Goal: Transaction & Acquisition: Download file/media

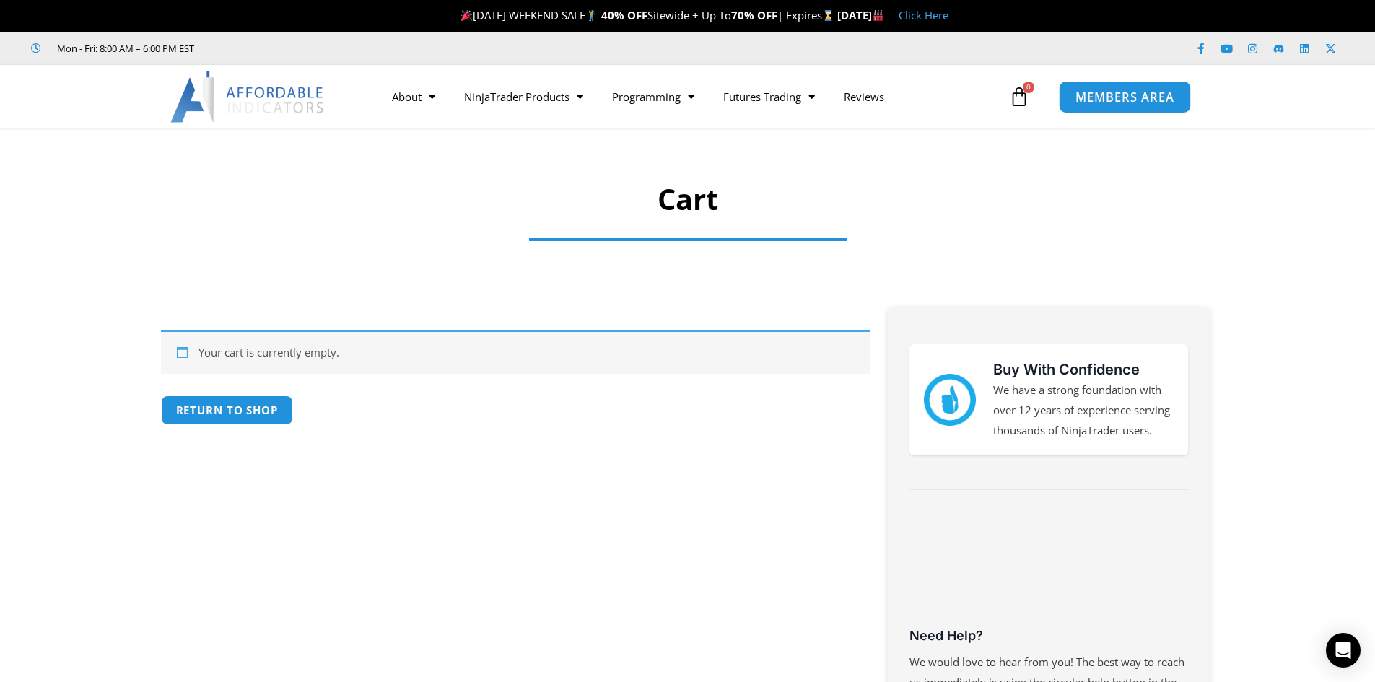
click at [1131, 95] on span "MEMBERS AREA" at bounding box center [1124, 97] width 99 height 12
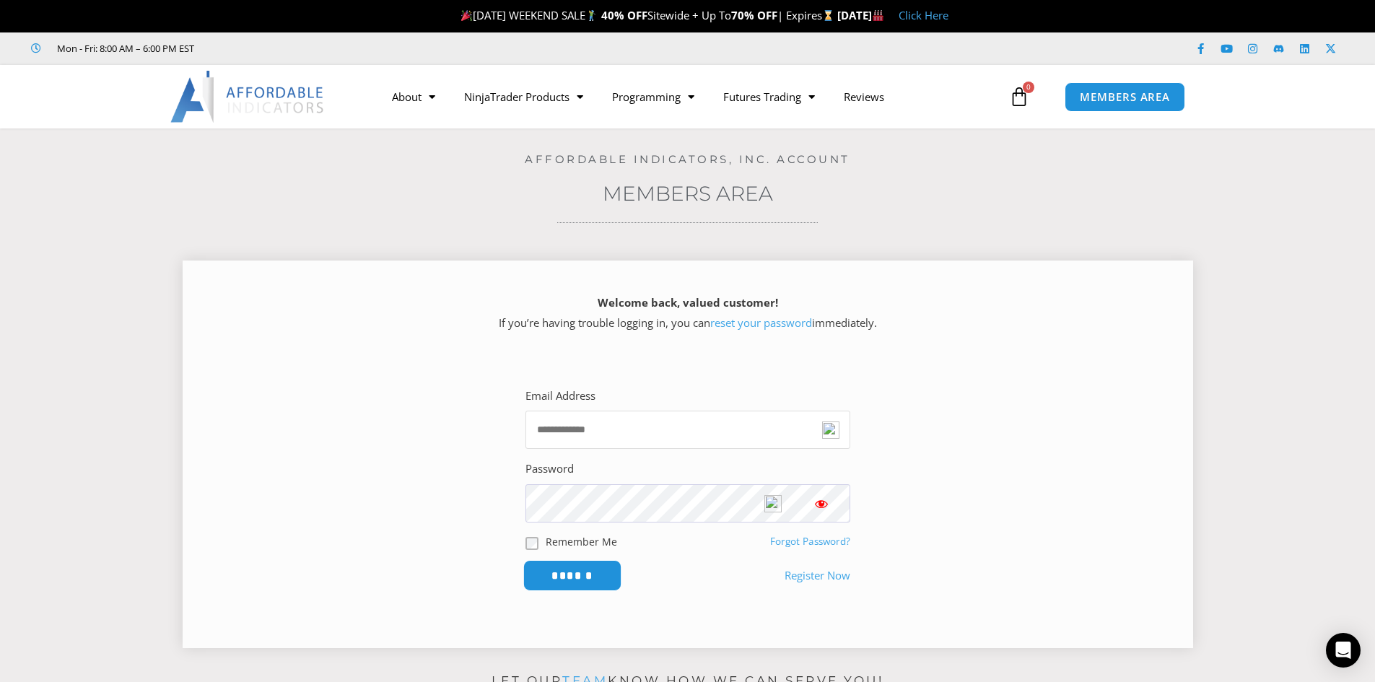
type input "**********"
click at [562, 576] on input "******" at bounding box center [572, 575] width 99 height 31
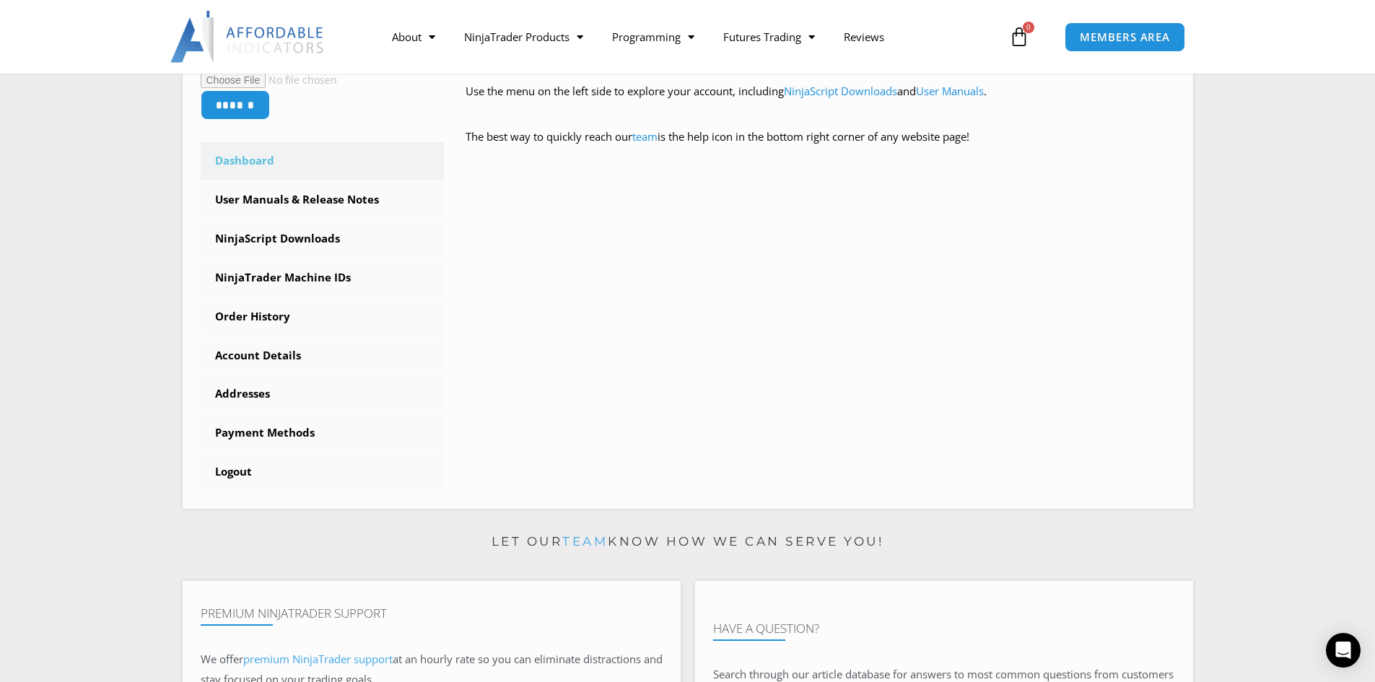
scroll to position [368, 0]
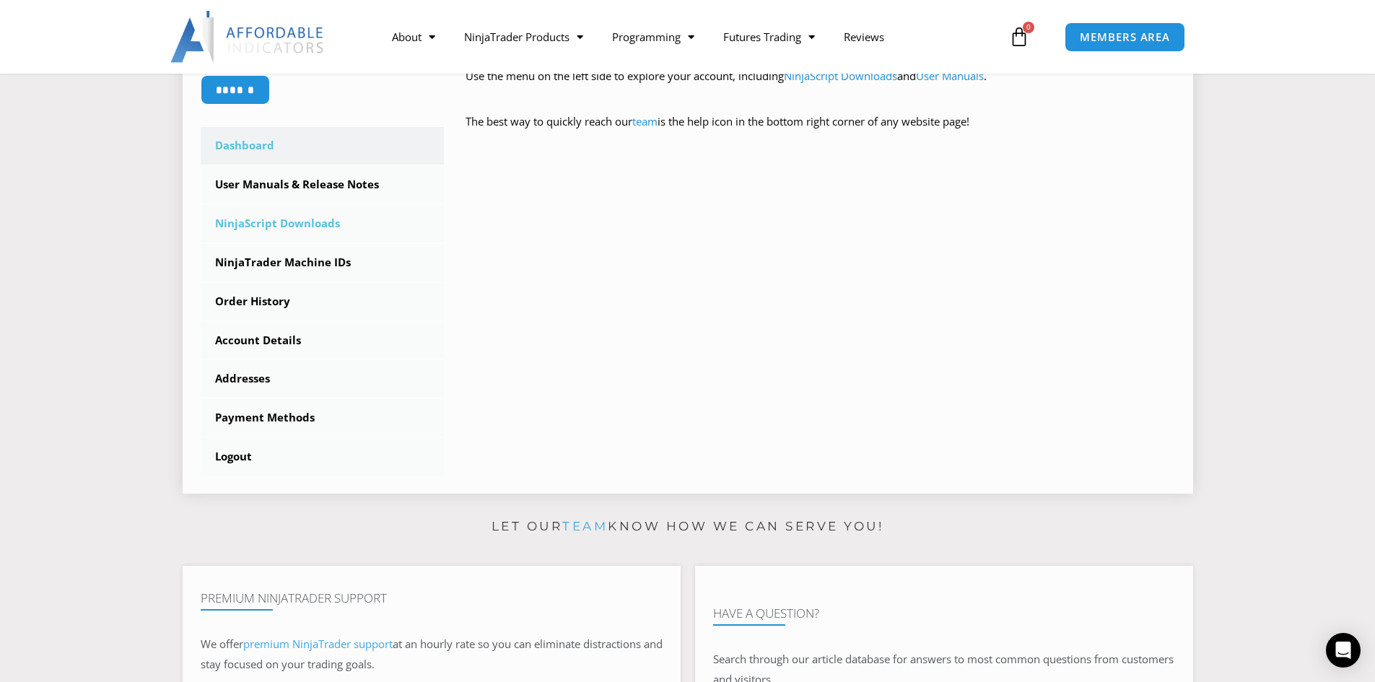
click at [287, 224] on link "NinjaScript Downloads" at bounding box center [323, 224] width 244 height 38
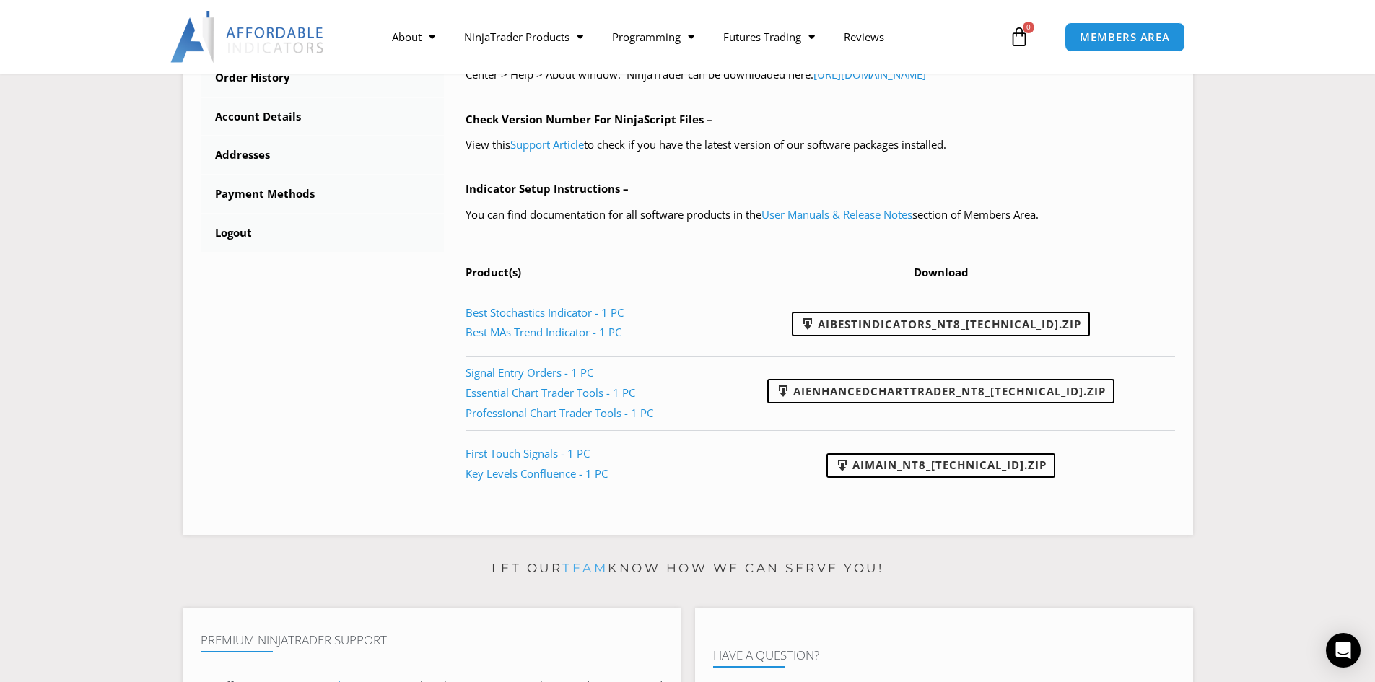
scroll to position [606, 0]
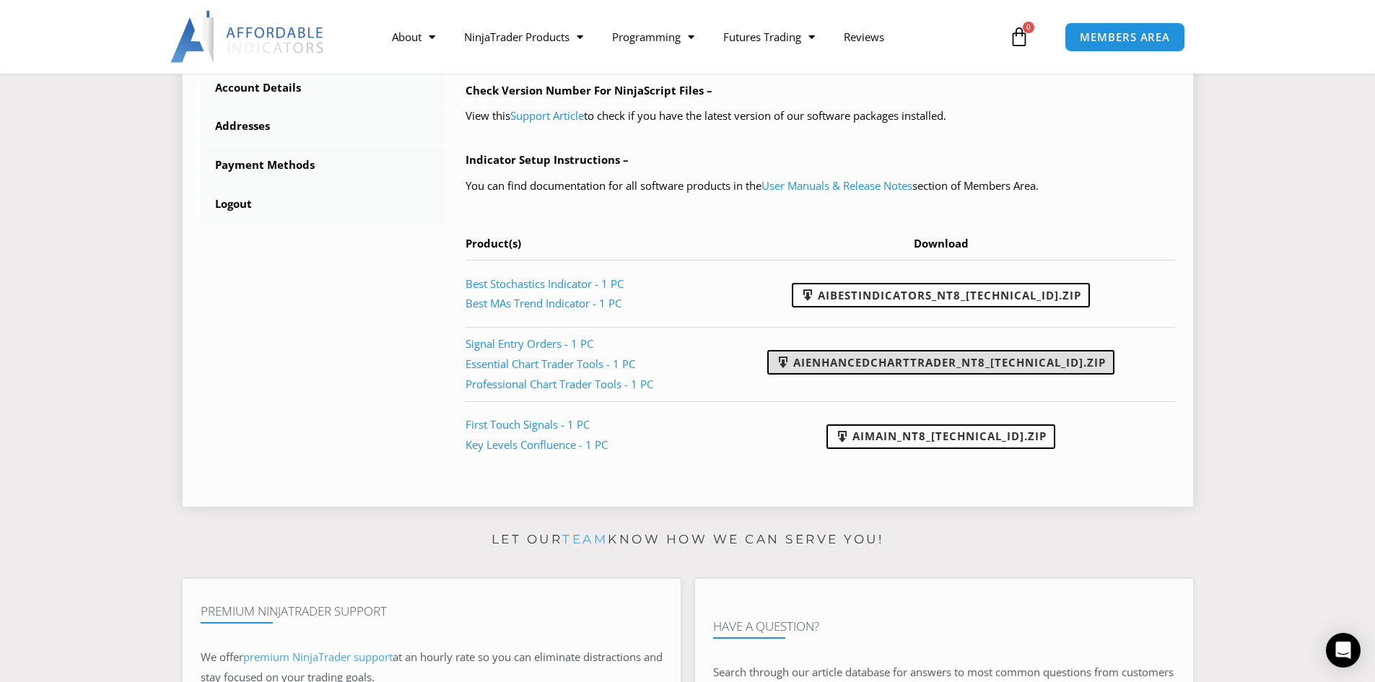
click at [848, 364] on link "AIEnhancedChartTrader_NT8_[TECHNICAL_ID].zip" at bounding box center [940, 362] width 347 height 25
click at [902, 289] on link "AIBestIndicators_NT8_[TECHNICAL_ID].zip" at bounding box center [941, 295] width 298 height 25
click at [909, 433] on link "AIMain_NT8_[TECHNICAL_ID].zip" at bounding box center [940, 436] width 229 height 25
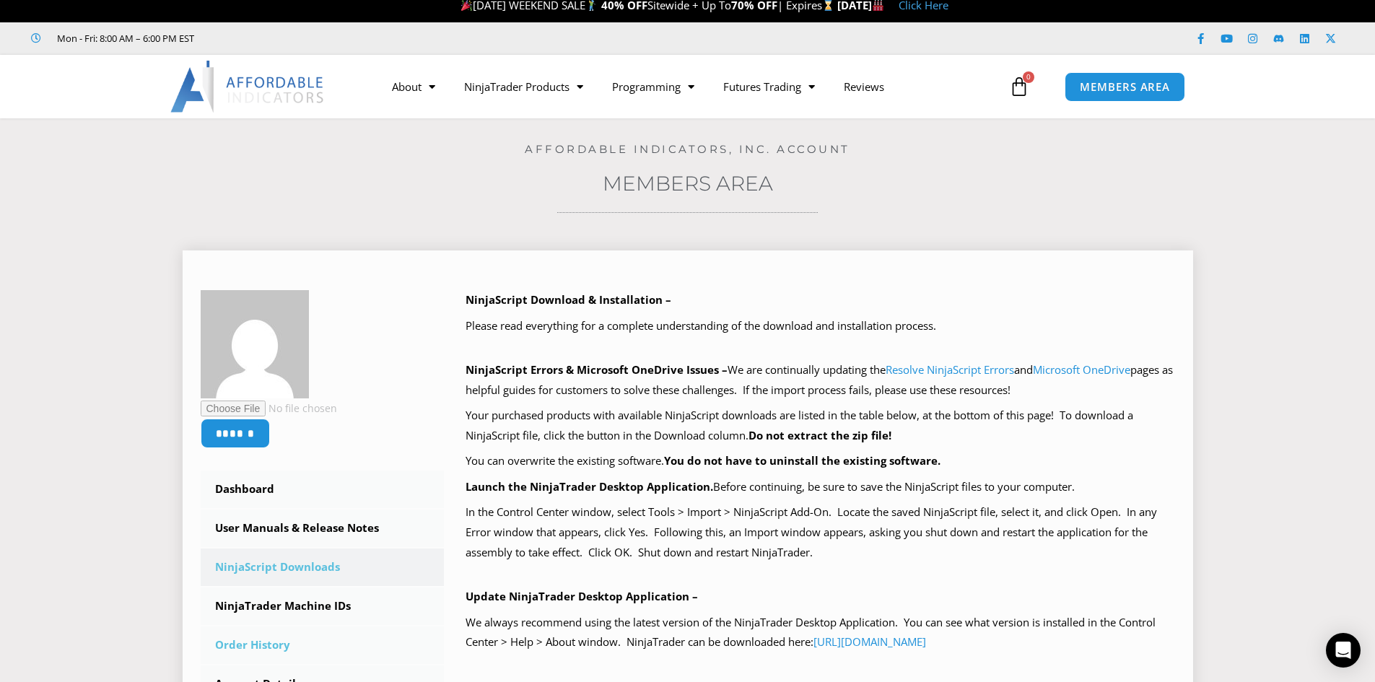
click at [243, 650] on link "Order History" at bounding box center [323, 646] width 244 height 38
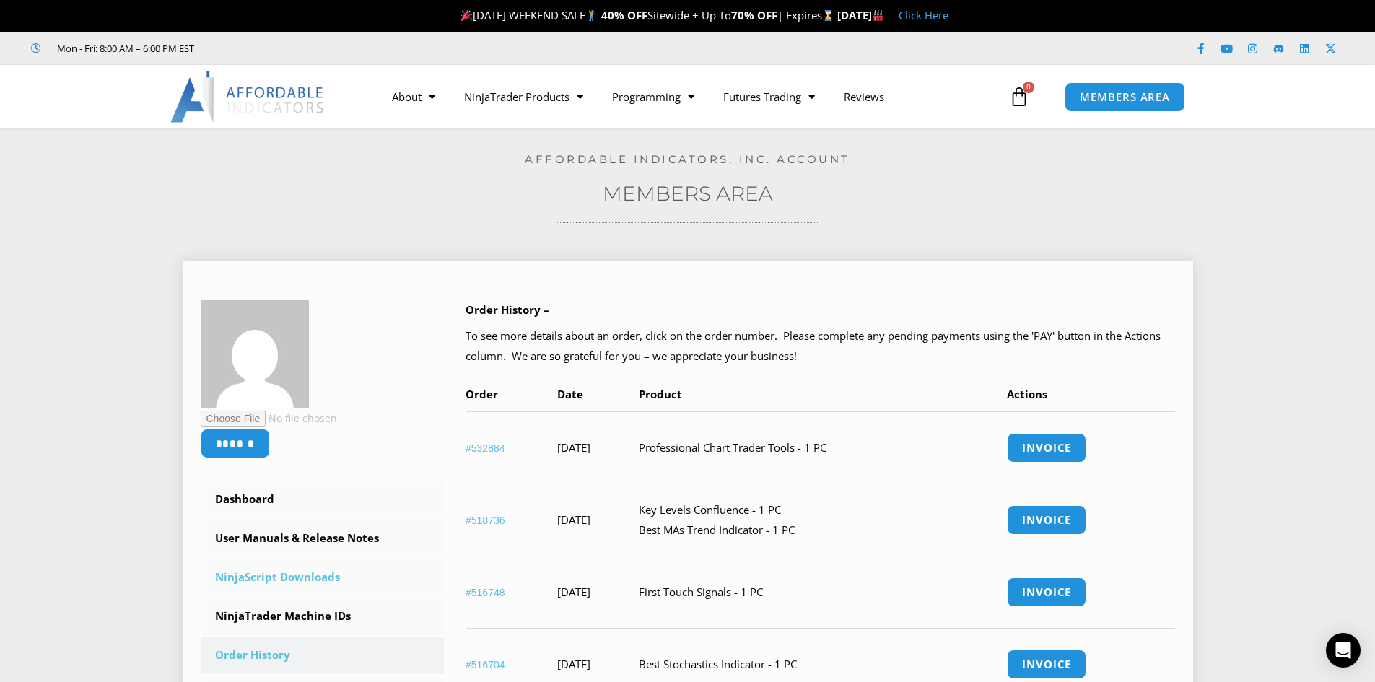
click at [285, 575] on link "NinjaScript Downloads" at bounding box center [323, 578] width 244 height 38
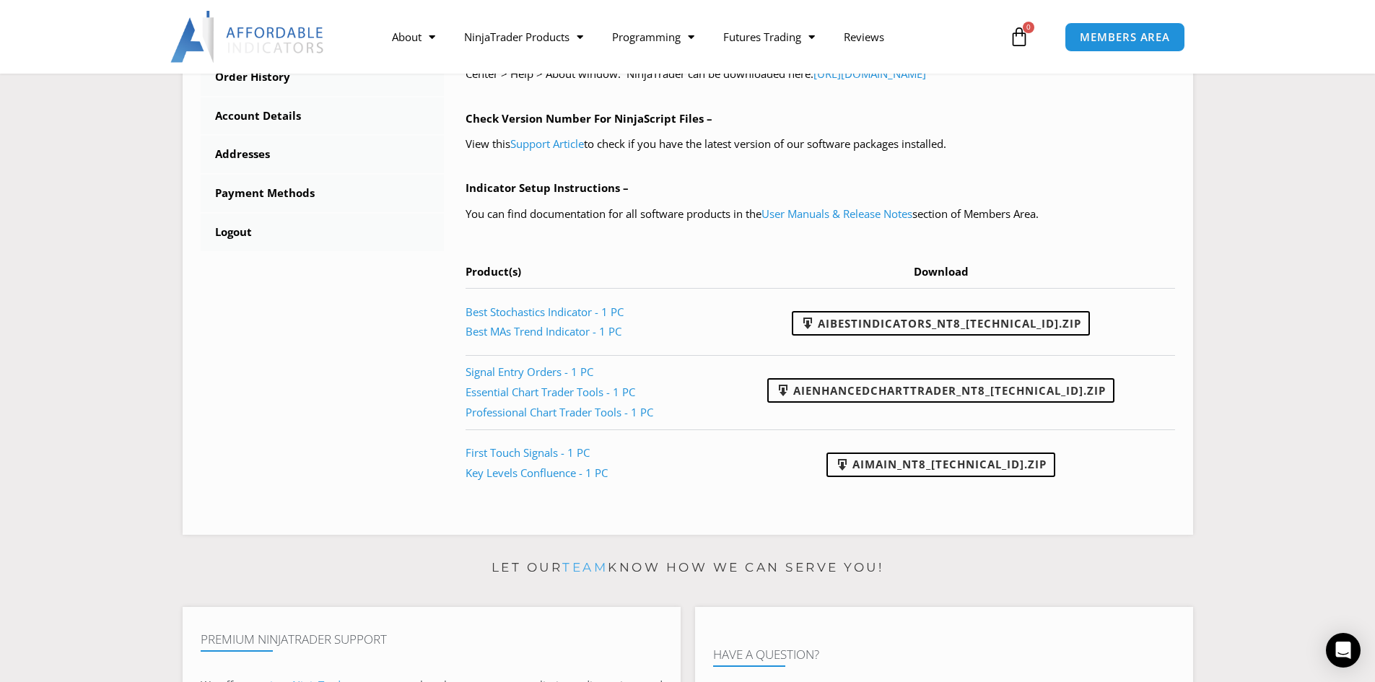
scroll to position [580, 0]
